Goal: Task Accomplishment & Management: Complete application form

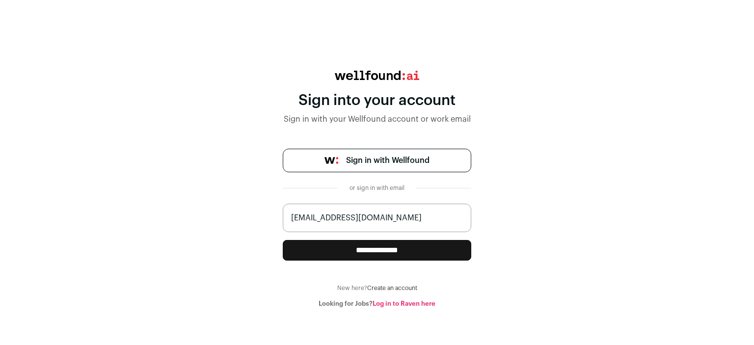
type input "hr@zentrixtechnologies.com"
click at [327, 258] on input "**********" at bounding box center [377, 250] width 189 height 21
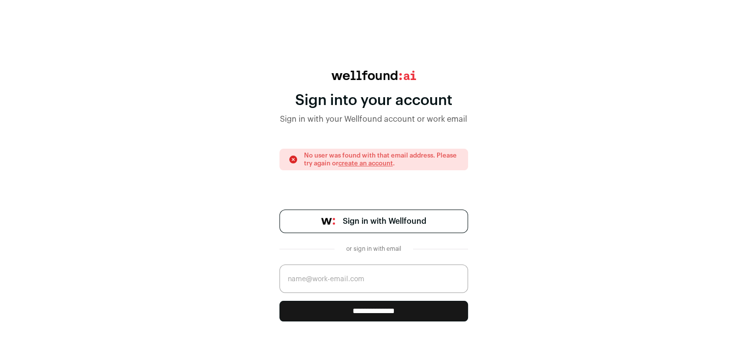
click at [366, 164] on link "create an account" at bounding box center [365, 163] width 54 height 6
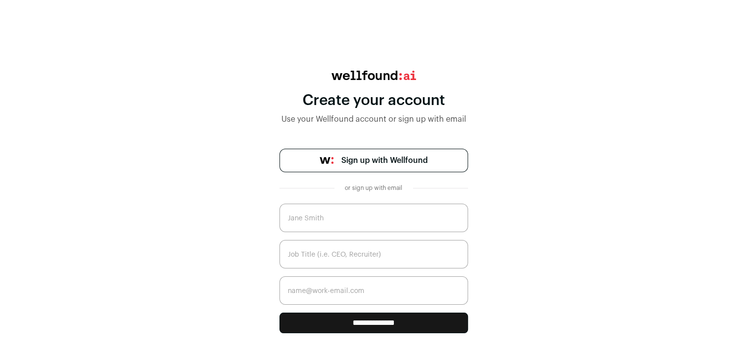
scroll to position [19, 0]
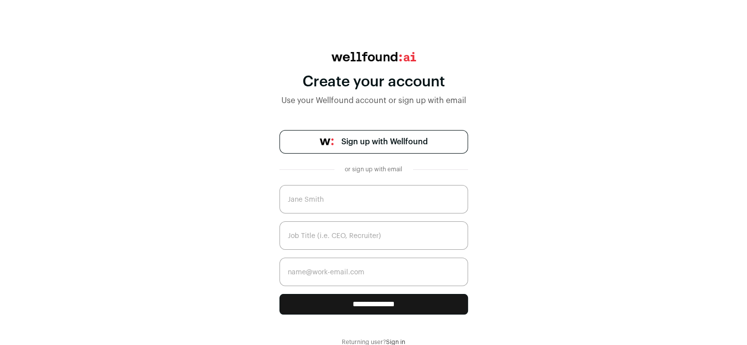
click at [334, 201] on input "text" at bounding box center [373, 199] width 189 height 28
click at [302, 206] on input "text" at bounding box center [373, 199] width 189 height 28
type input "Akanksha Nigam"
click at [302, 238] on input "text" at bounding box center [373, 235] width 189 height 28
type input "HR"
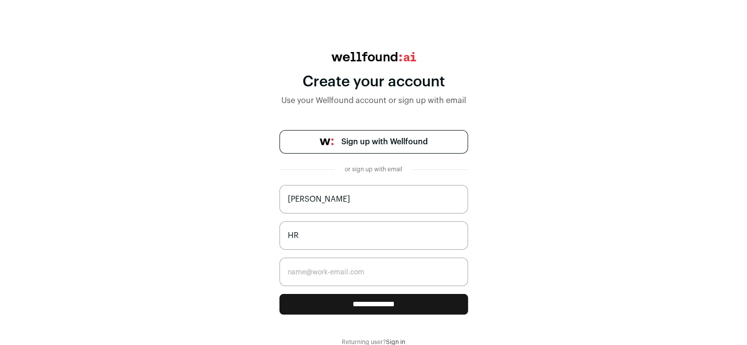
click at [303, 272] on input "email" at bounding box center [373, 272] width 189 height 28
type input "hr@zentrixtechnologies.com"
click at [344, 303] on input "**********" at bounding box center [373, 304] width 189 height 21
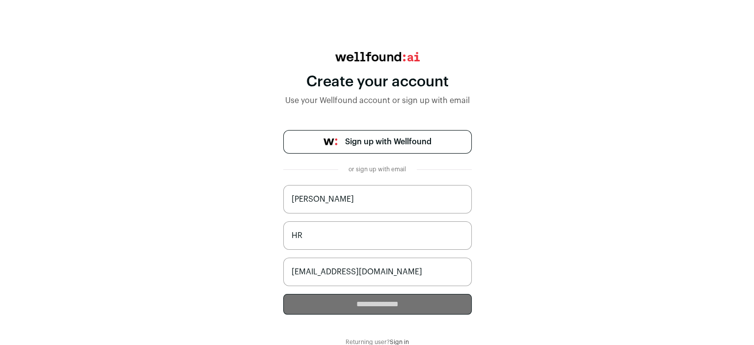
scroll to position [0, 0]
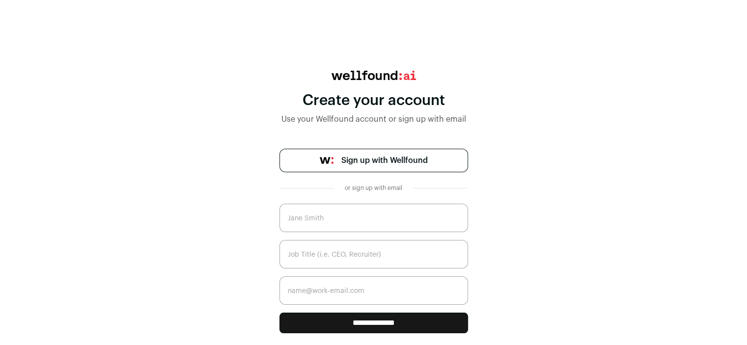
scroll to position [19, 0]
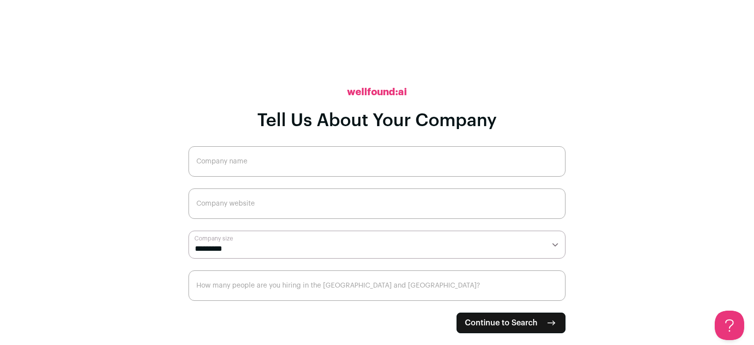
click at [248, 152] on input "Company name" at bounding box center [377, 161] width 377 height 30
type input "Zentrix Technologies"
click at [230, 203] on input "Company website" at bounding box center [377, 204] width 377 height 30
click at [245, 212] on input "Company website" at bounding box center [377, 204] width 377 height 30
paste input "[URL][DOMAIN_NAME]"
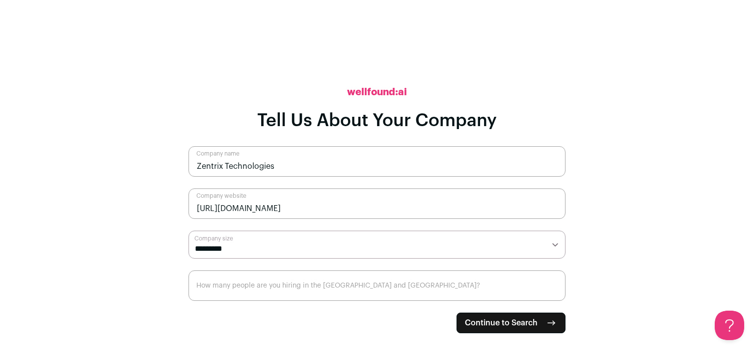
type input "[URL][DOMAIN_NAME]"
click at [244, 246] on select "**********" at bounding box center [377, 245] width 377 height 28
select select "*"
click at [189, 231] on select "**********" at bounding box center [377, 245] width 377 height 28
click at [265, 288] on input "How many people are you hiring in the [GEOGRAPHIC_DATA] and [GEOGRAPHIC_DATA]?" at bounding box center [377, 285] width 377 height 30
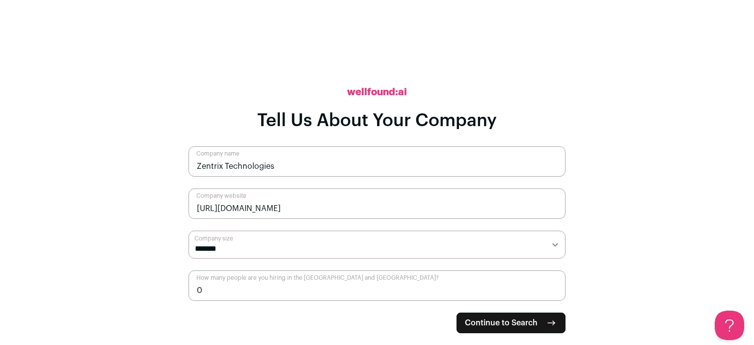
type input "0"
click at [520, 321] on span "Continue to Search" at bounding box center [501, 323] width 73 height 12
